Goal: Task Accomplishment & Management: Complete application form

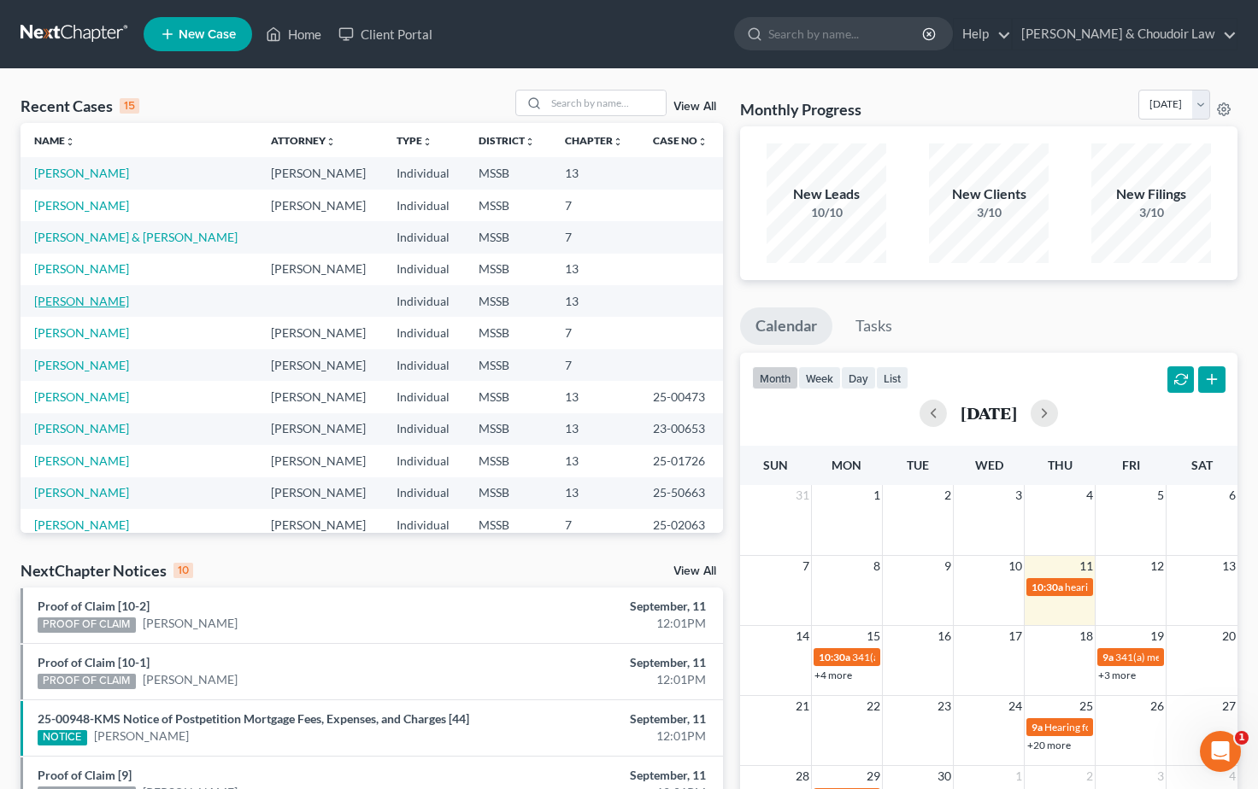
click at [83, 301] on link "[PERSON_NAME]" at bounding box center [81, 301] width 95 height 15
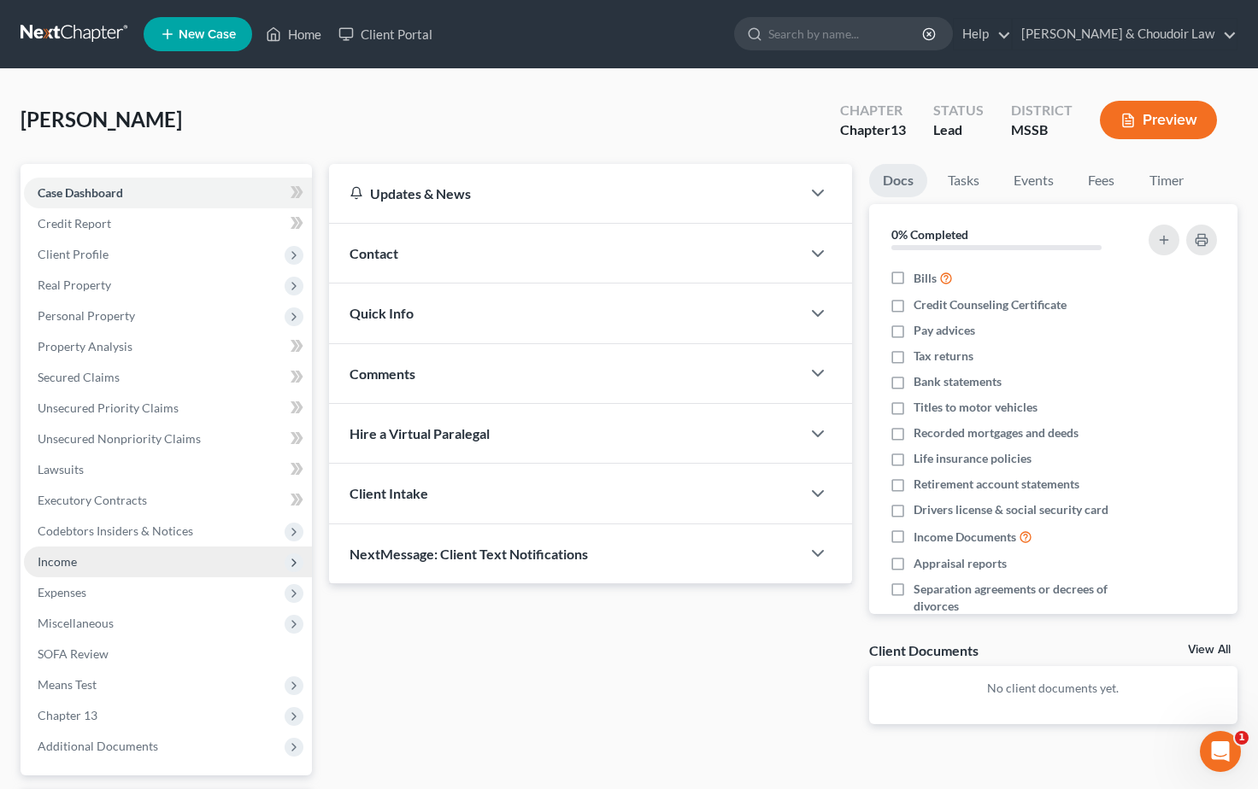
click at [54, 568] on span "Income" at bounding box center [57, 562] width 39 height 15
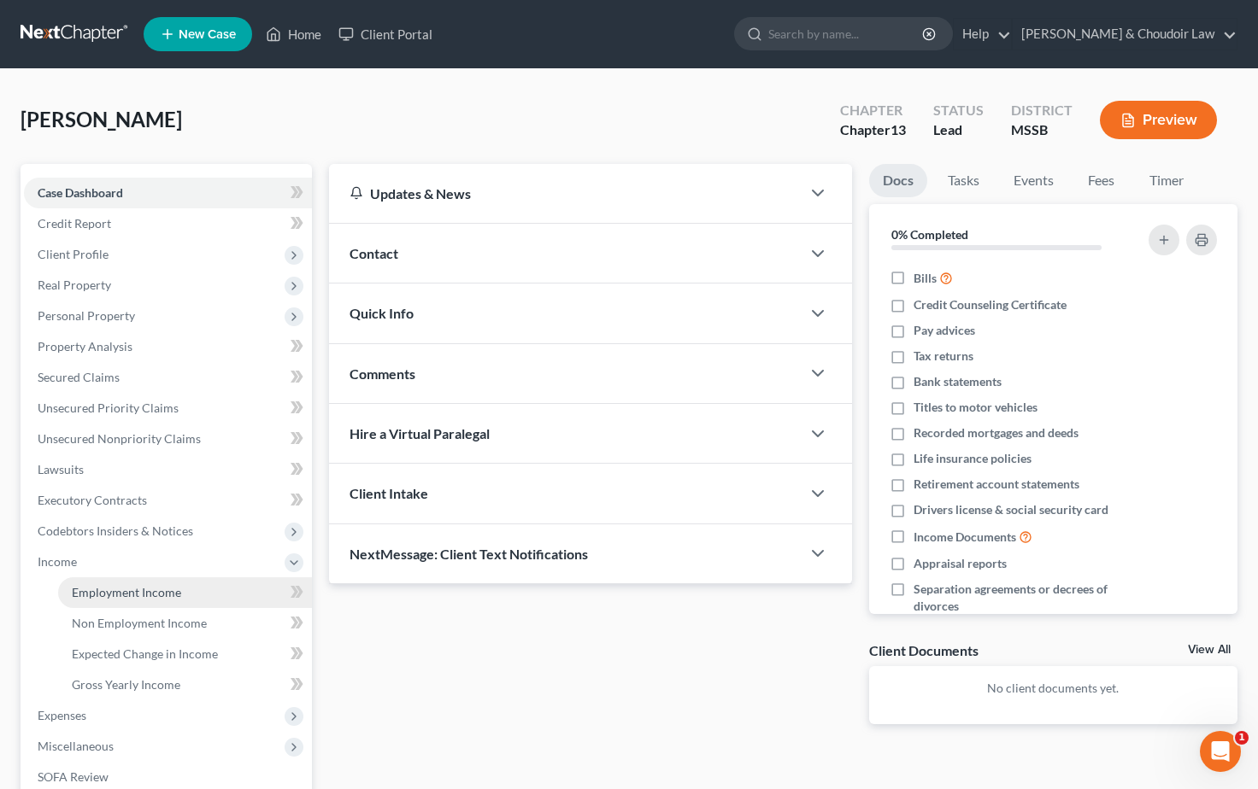
click at [109, 601] on link "Employment Income" at bounding box center [185, 593] width 254 height 31
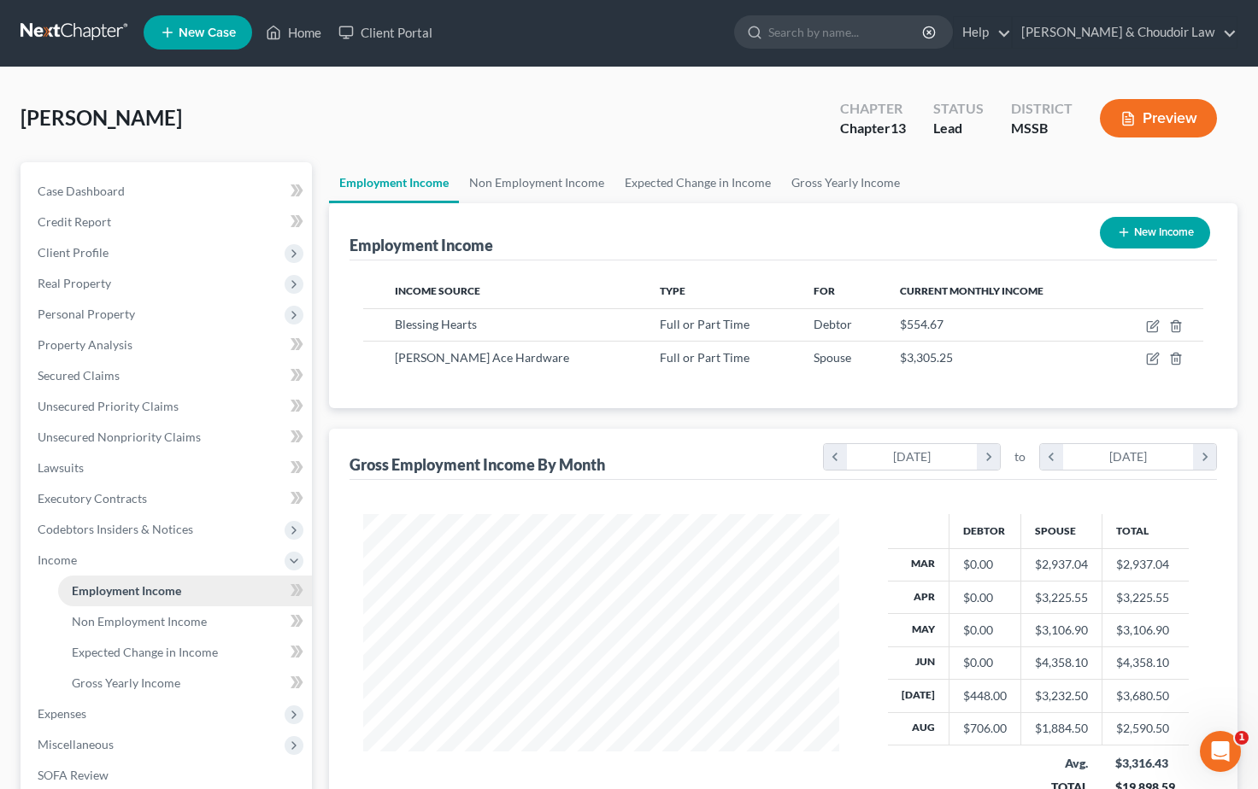
scroll to position [306, 510]
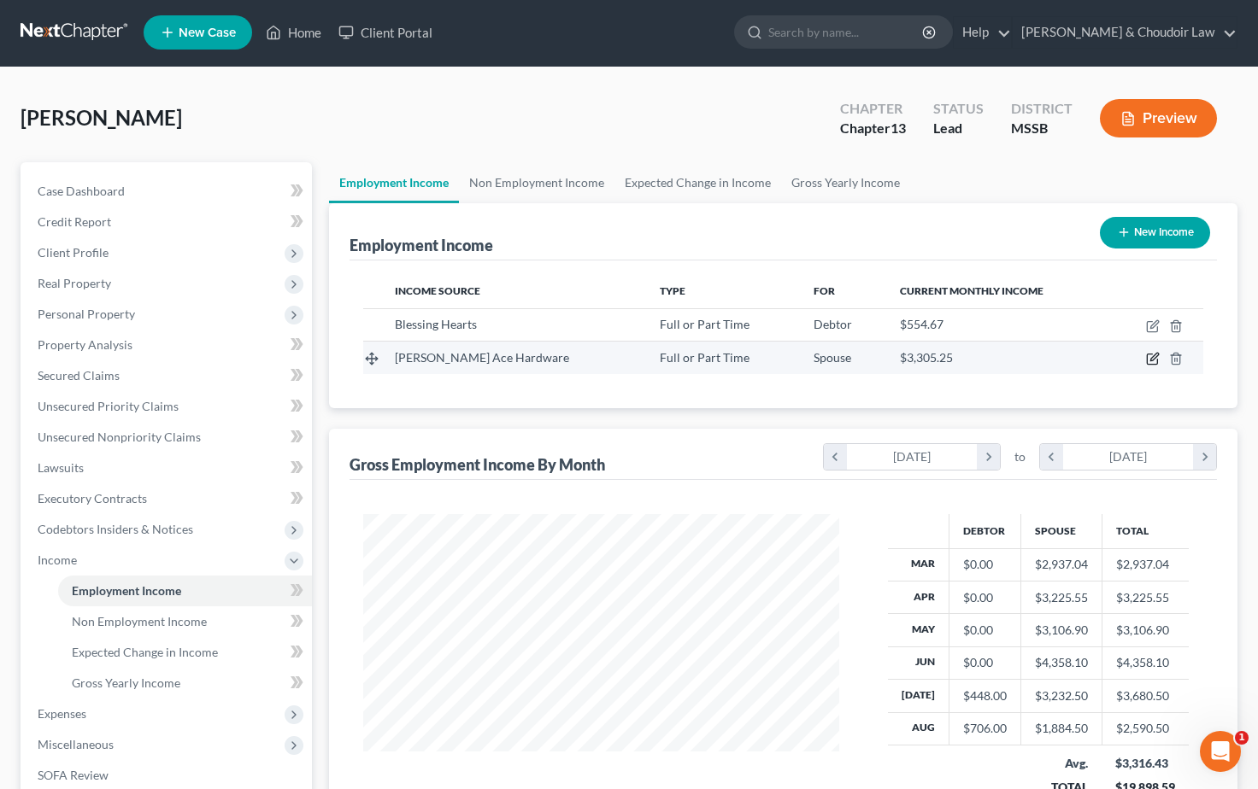
click at [1150, 358] on icon "button" at bounding box center [1153, 359] width 14 height 14
select select "0"
select select "25"
select select "2"
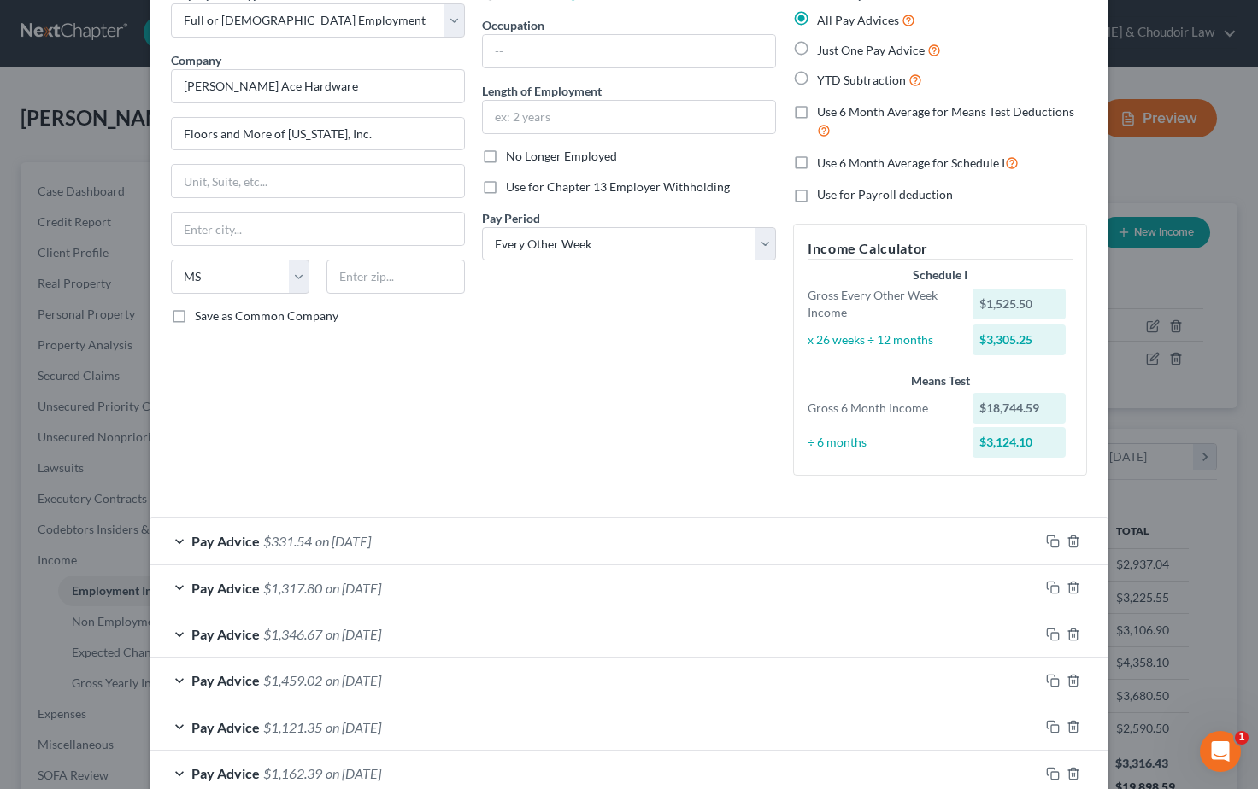
scroll to position [96, 0]
drag, startPoint x: 1043, startPoint y: 537, endPoint x: 1052, endPoint y: 536, distance: 8.6
click at [1043, 537] on div at bounding box center [1073, 538] width 68 height 27
click at [1052, 536] on icon "button" at bounding box center [1053, 539] width 14 height 14
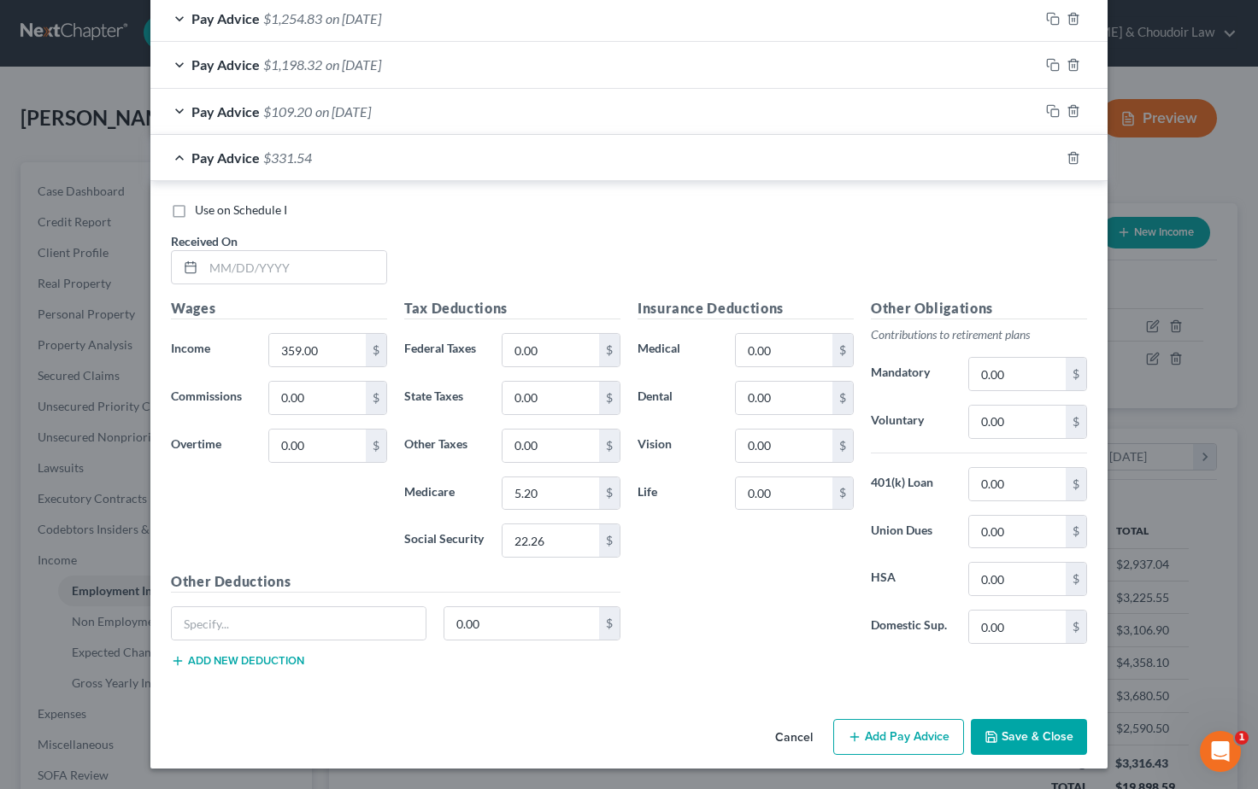
scroll to position [1165, 0]
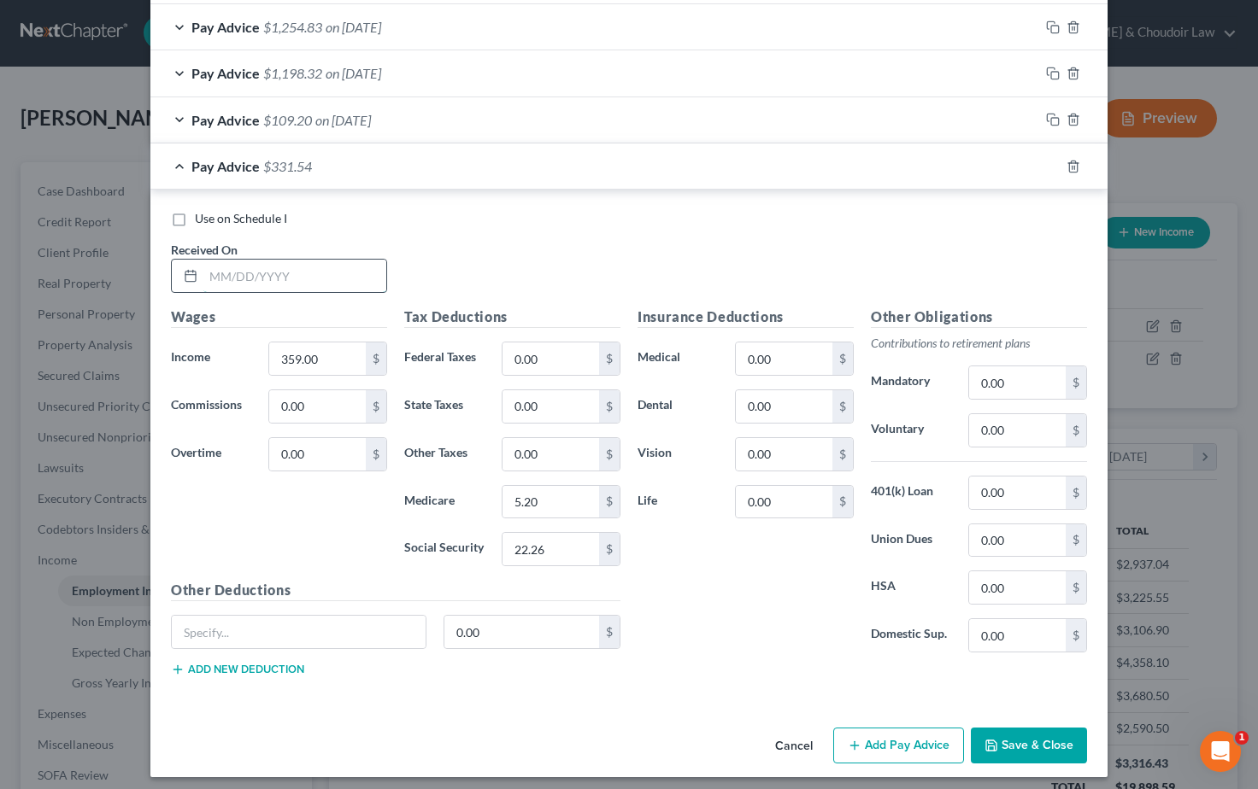
click at [255, 269] on input "text" at bounding box center [294, 276] width 183 height 32
type input "[DATE]"
drag, startPoint x: 324, startPoint y: 353, endPoint x: 253, endPoint y: 348, distance: 71.1
click at [253, 348] on div "Income * 359.00 $" at bounding box center [278, 359] width 233 height 34
type input "1,440.00"
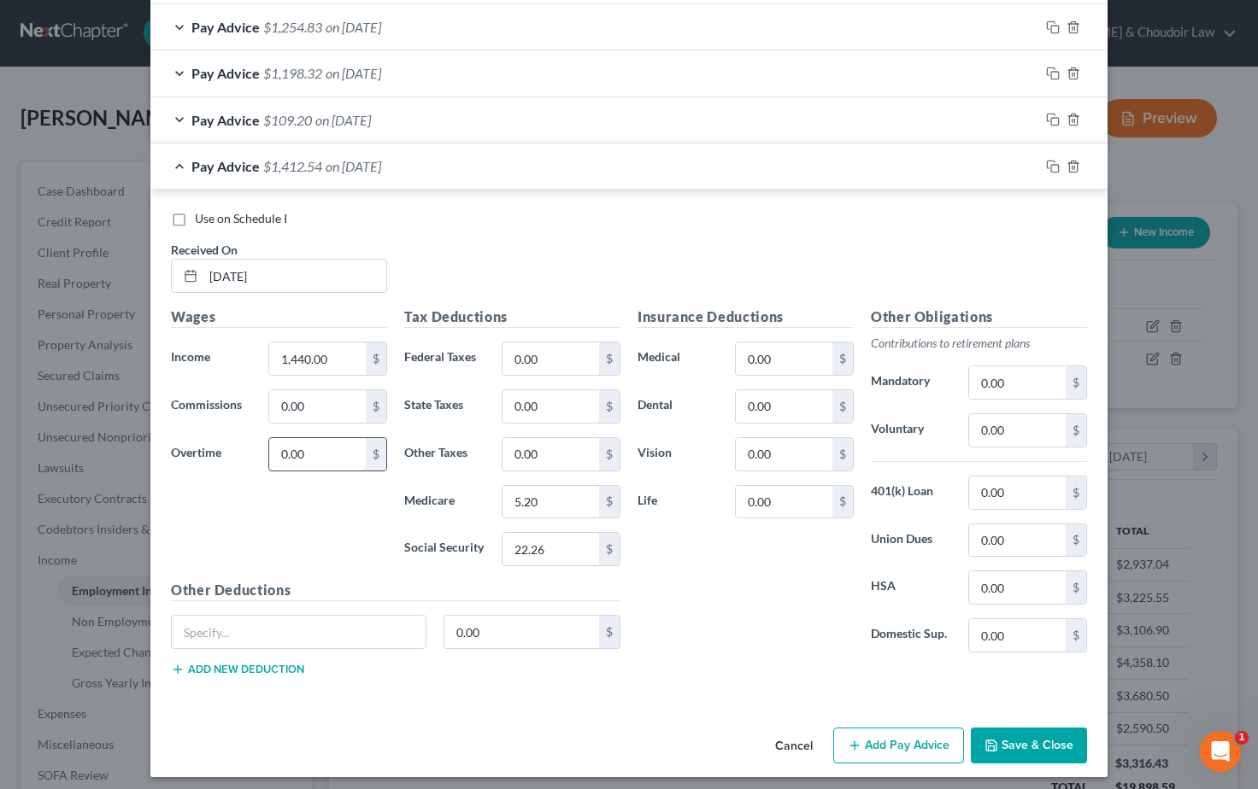
drag, startPoint x: 306, startPoint y: 442, endPoint x: 275, endPoint y: 443, distance: 30.8
click at [275, 443] on input "0.00" at bounding box center [317, 454] width 97 height 32
type input "105.30"
drag, startPoint x: 543, startPoint y: 353, endPoint x: 503, endPoint y: 349, distance: 40.3
click at [503, 349] on input "0.00" at bounding box center [550, 359] width 97 height 32
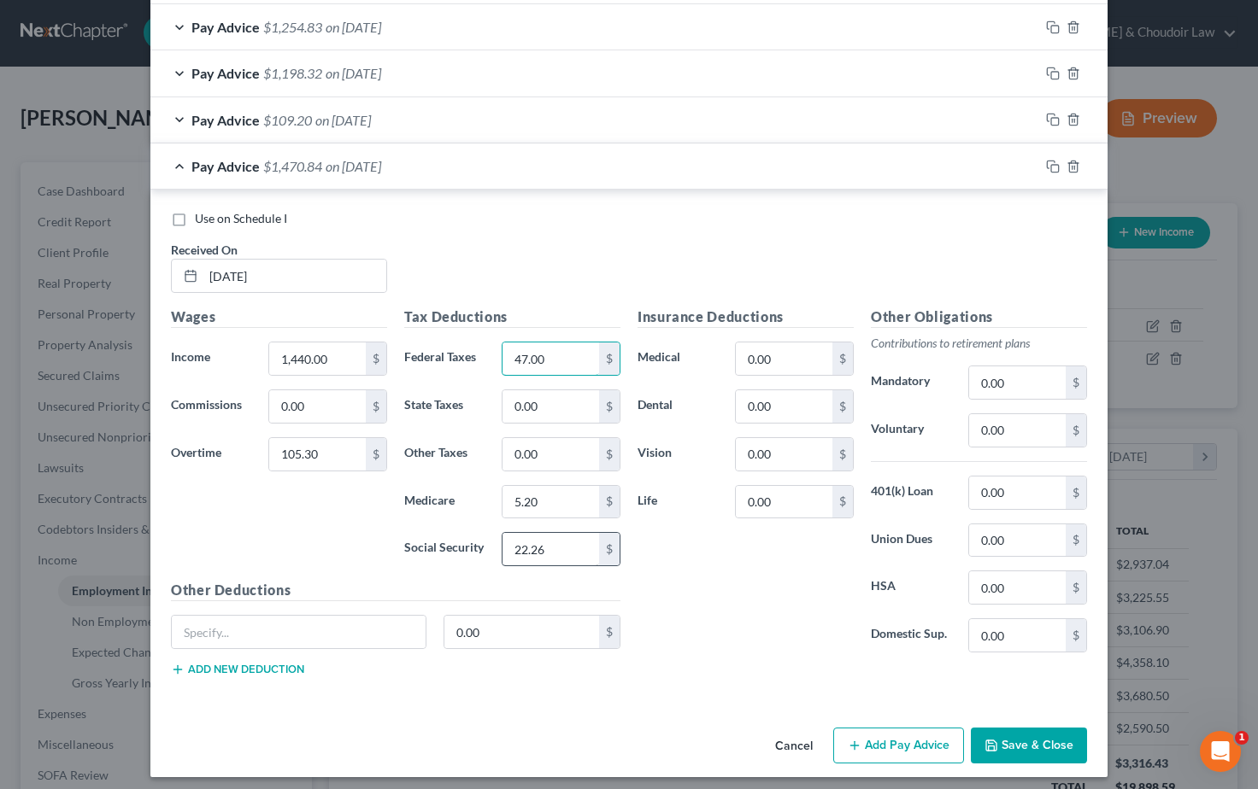
type input "47.00"
drag, startPoint x: 549, startPoint y: 543, endPoint x: 501, endPoint y: 540, distance: 48.8
click at [502, 540] on div "22.26 $" at bounding box center [561, 549] width 119 height 34
type input "95.81"
drag, startPoint x: 540, startPoint y: 491, endPoint x: 503, endPoint y: 494, distance: 36.8
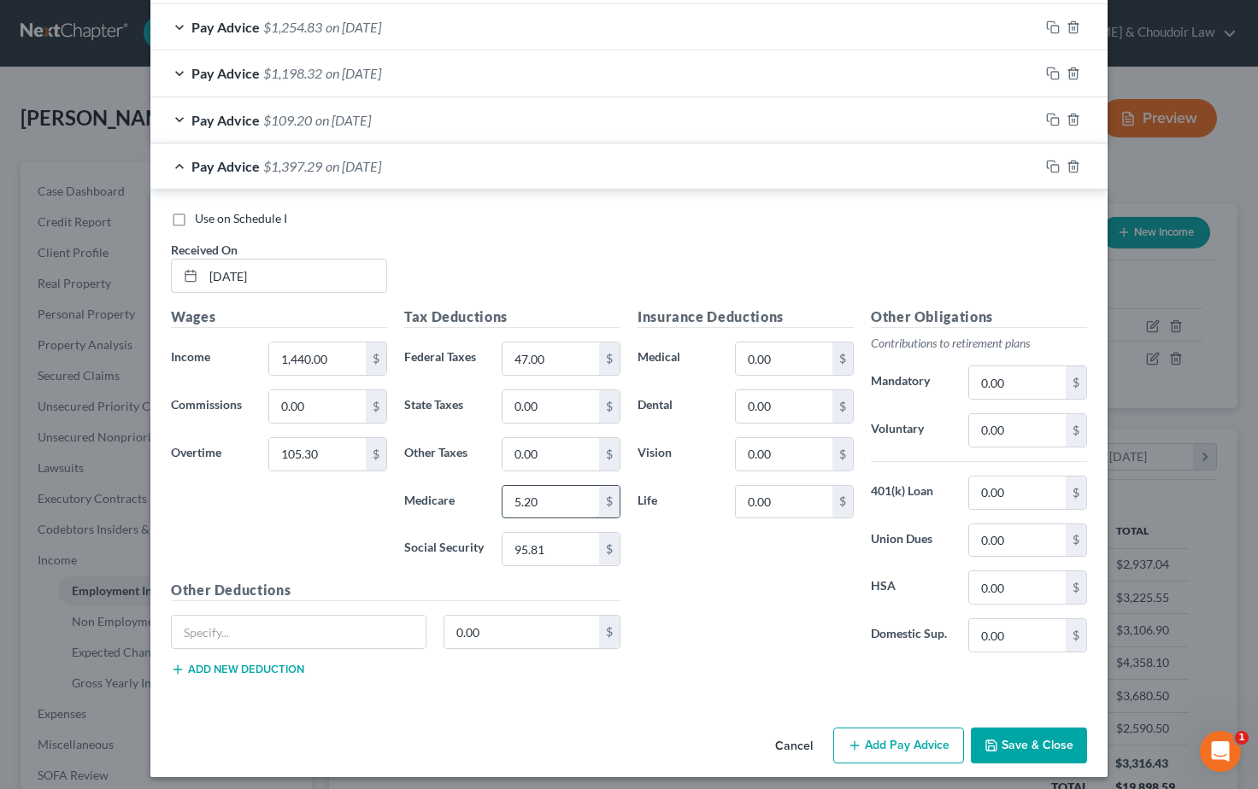
click at [503, 494] on input "5.20" at bounding box center [550, 502] width 97 height 32
type input "22.41"
drag, startPoint x: 546, startPoint y: 396, endPoint x: 498, endPoint y: 393, distance: 47.9
type input "47.00"
click at [695, 572] on div "Insurance Deductions Medical 0.00 $ Dental 0.00 $ Vision 0.00 $ Life 0.00 $" at bounding box center [745, 487] width 233 height 360
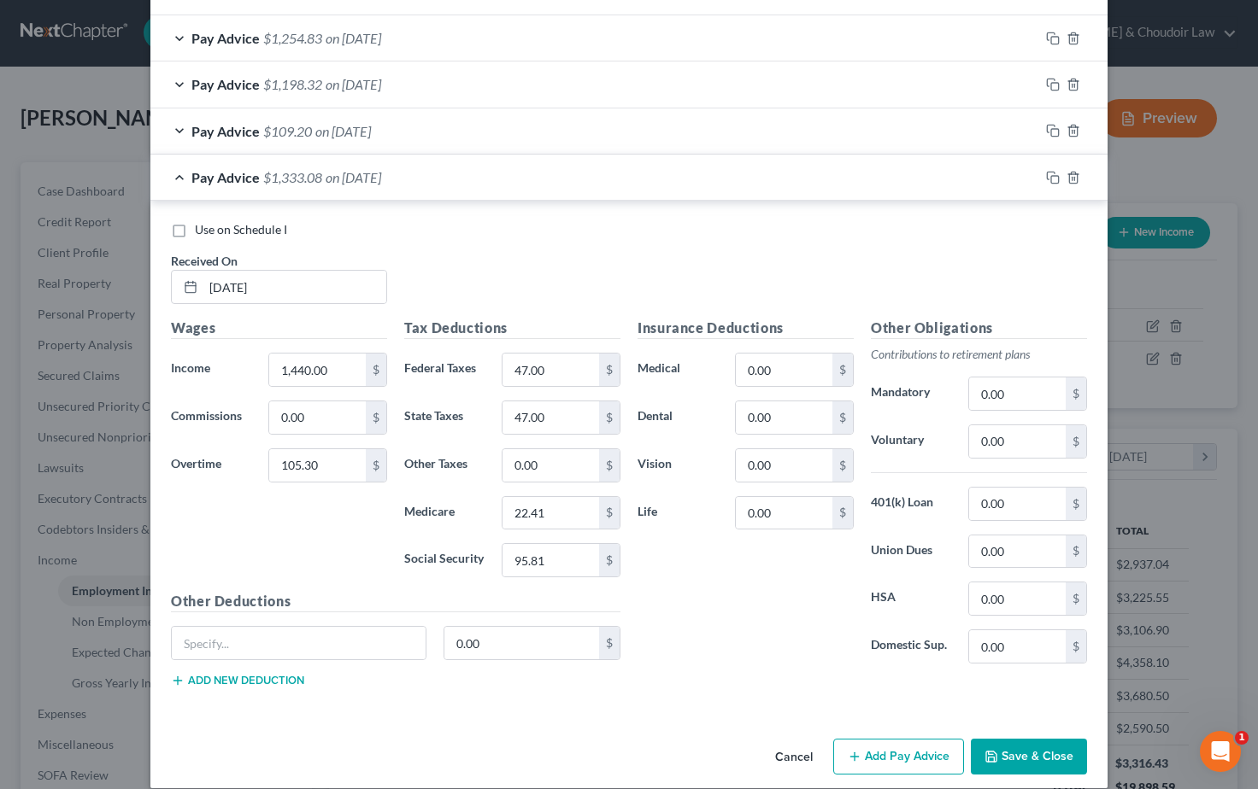
scroll to position [1159, 0]
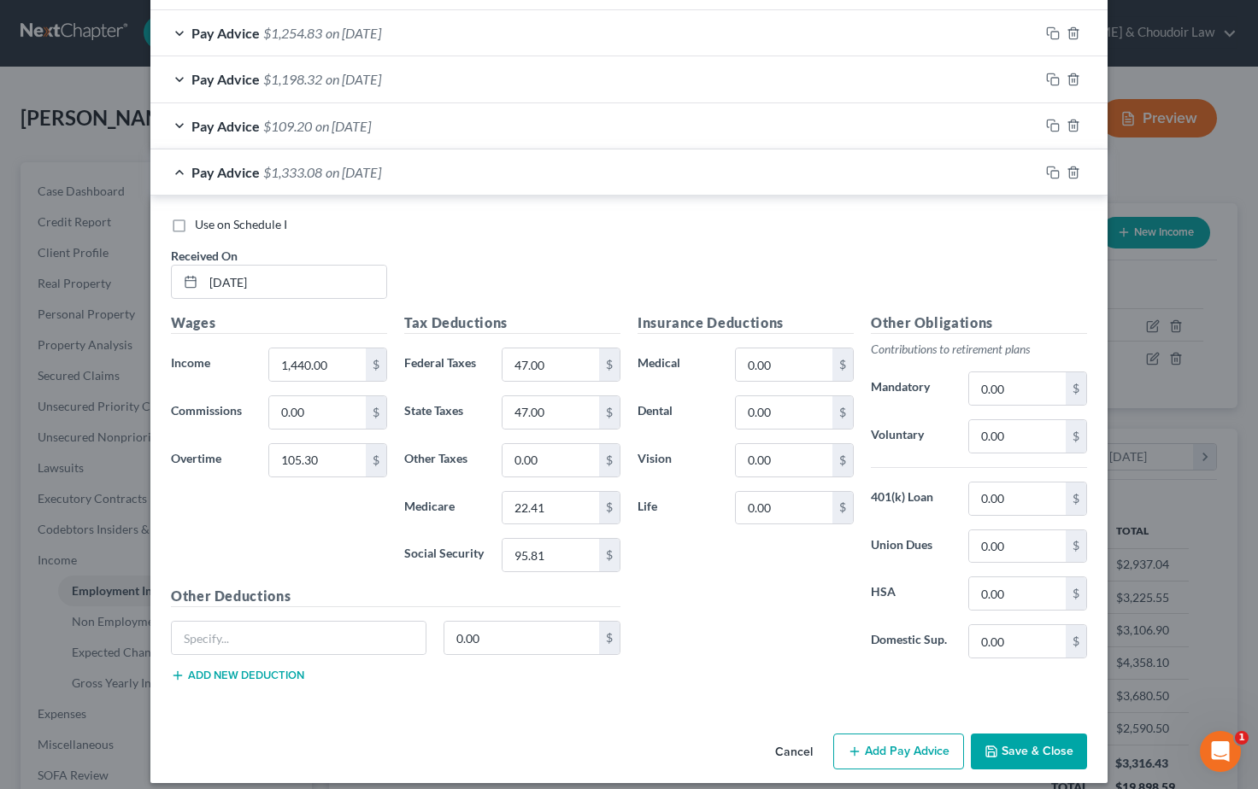
click at [1036, 744] on button "Save & Close" at bounding box center [1029, 752] width 116 height 36
